Goal: Find specific page/section

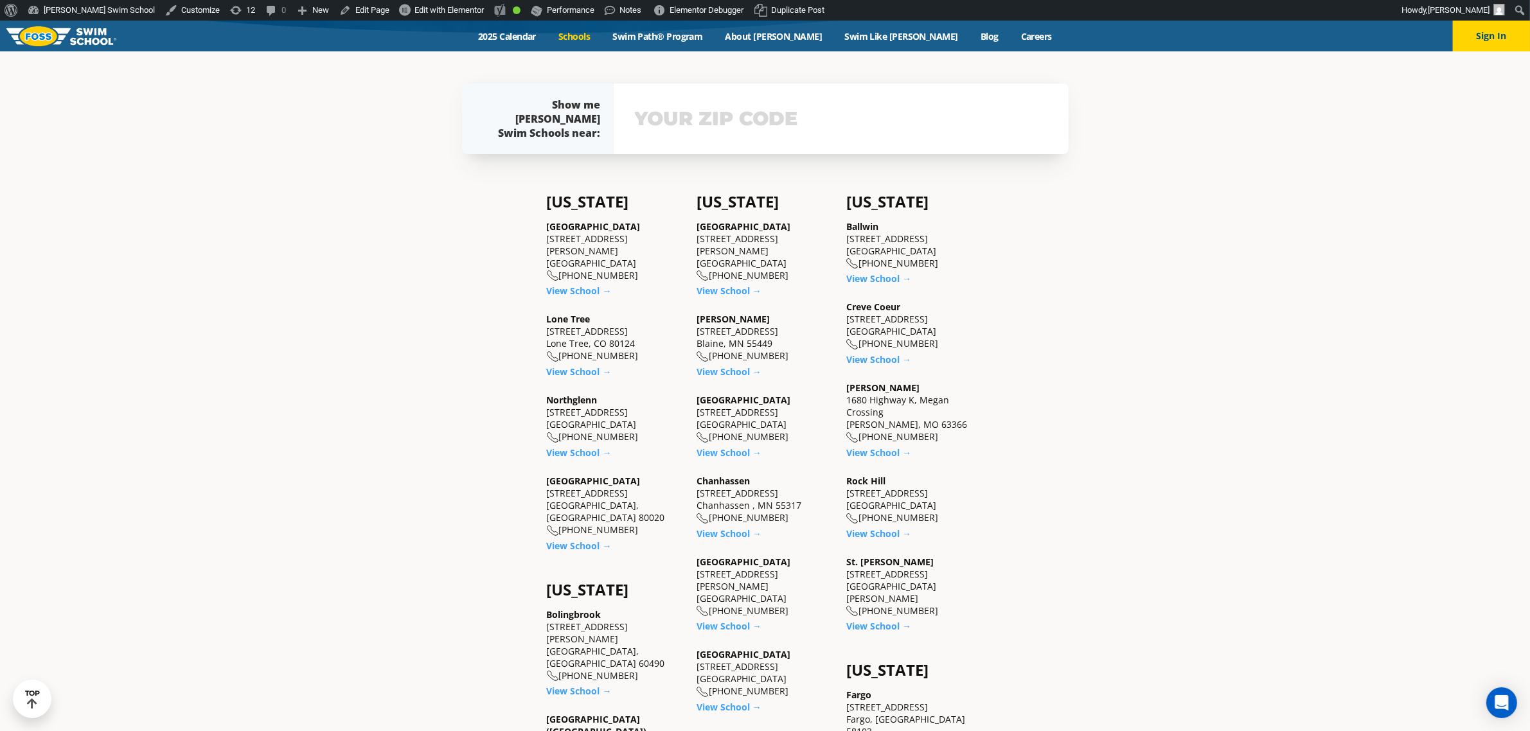
click at [601, 37] on link "Schools" at bounding box center [574, 36] width 54 height 12
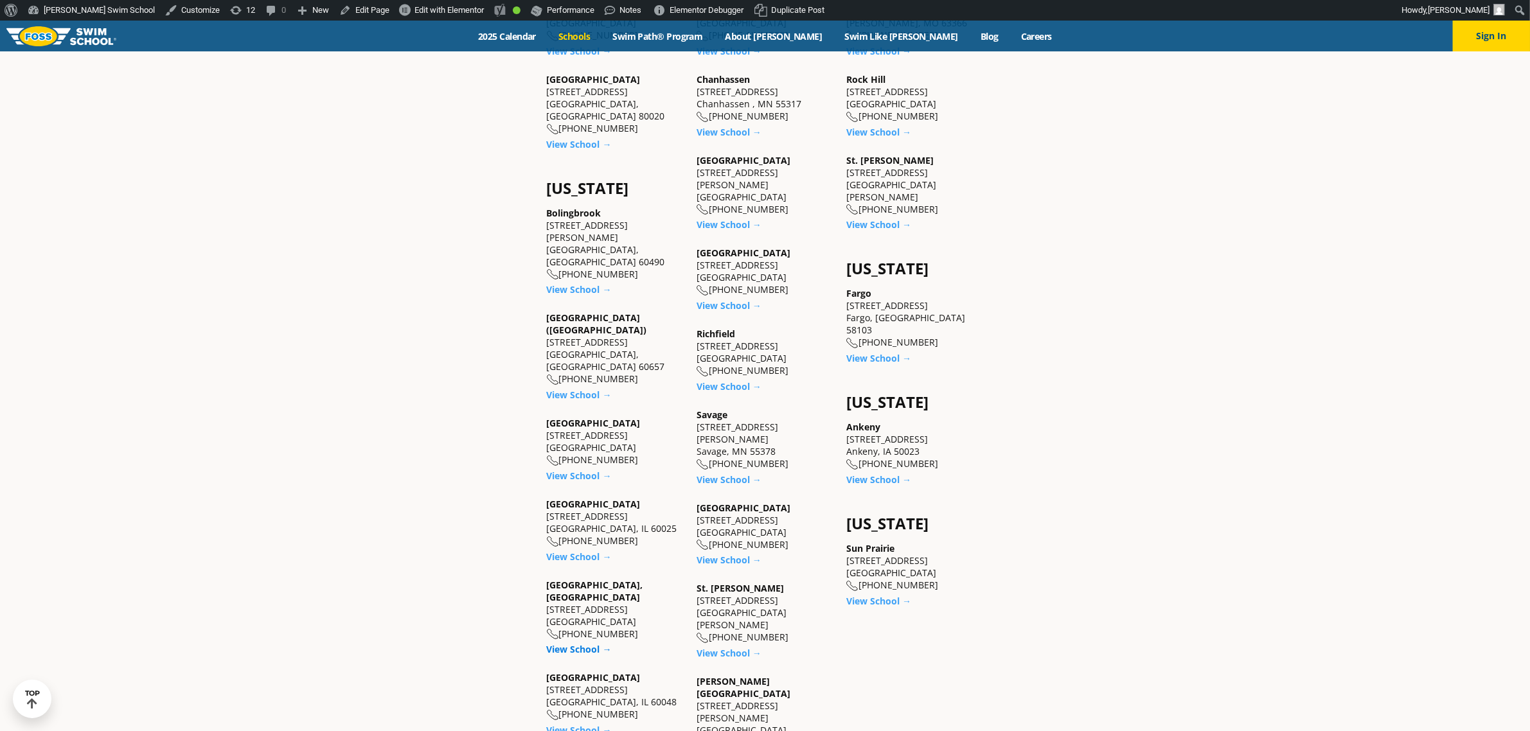
click at [588, 643] on link "View School →" at bounding box center [579, 649] width 65 height 12
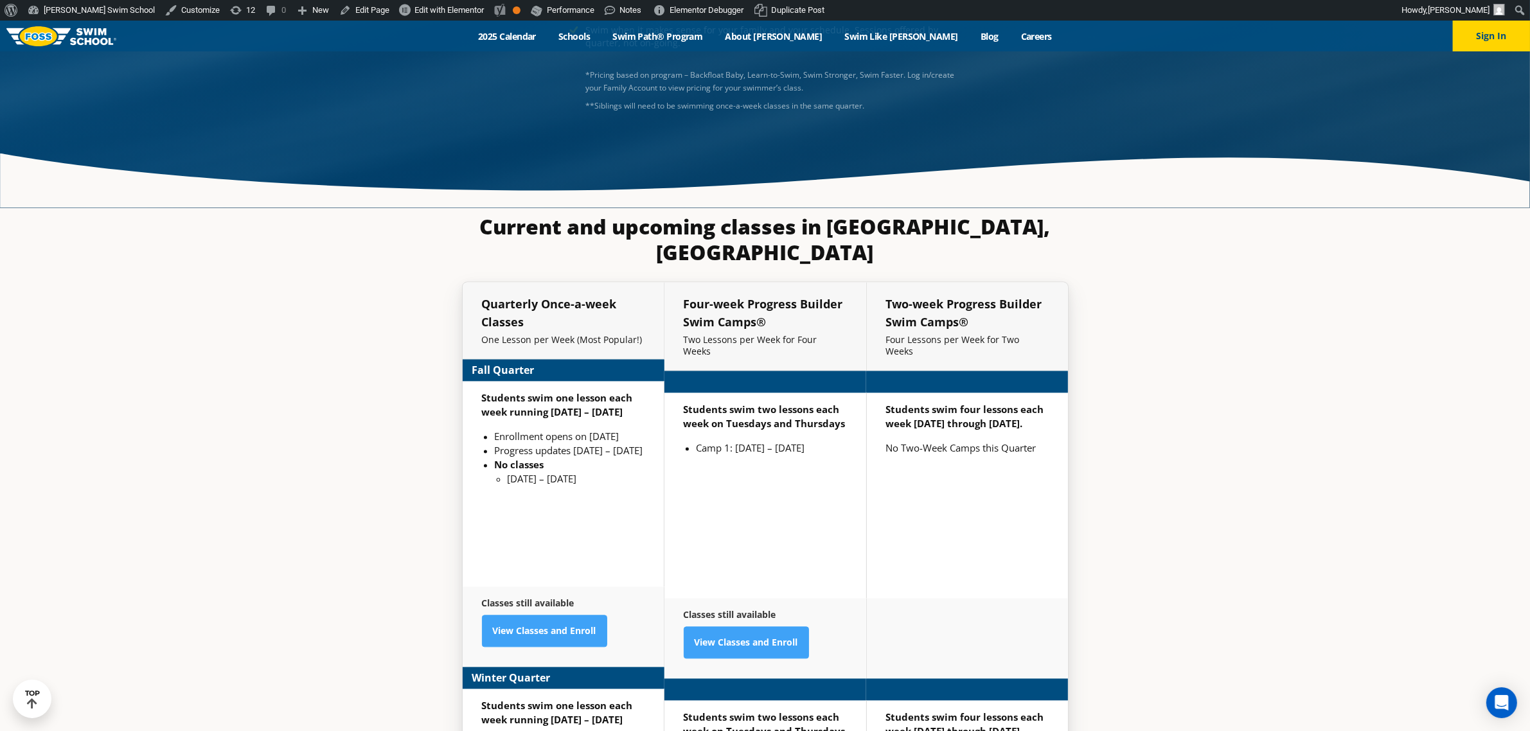
scroll to position [3194, 0]
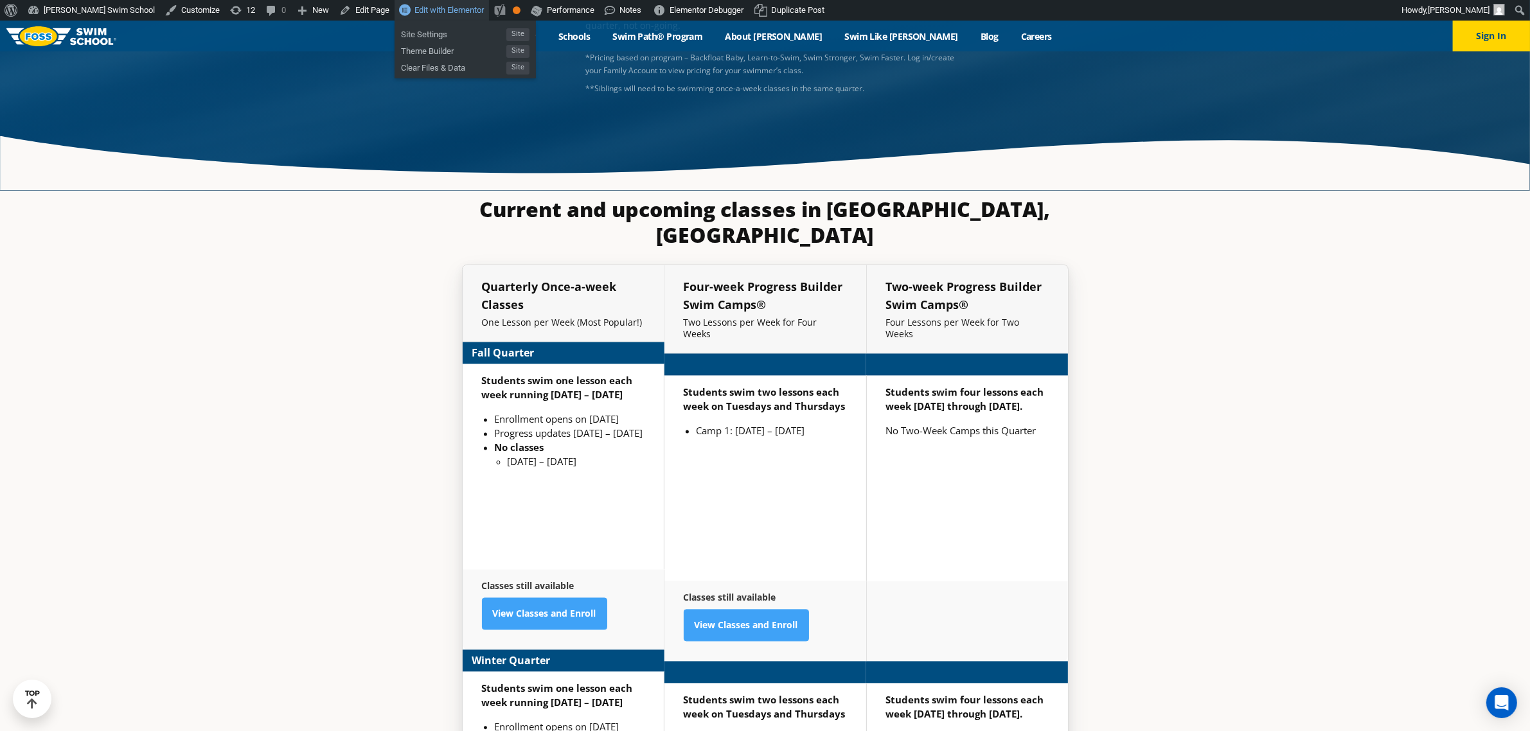
click at [415, 10] on span "Edit with Elementor" at bounding box center [448, 10] width 69 height 10
